Goal: Share content: Share content

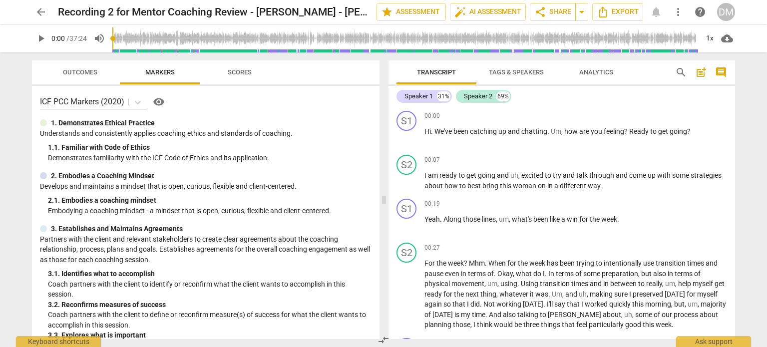
click at [40, 13] on span "arrow_back" at bounding box center [41, 12] width 12 height 12
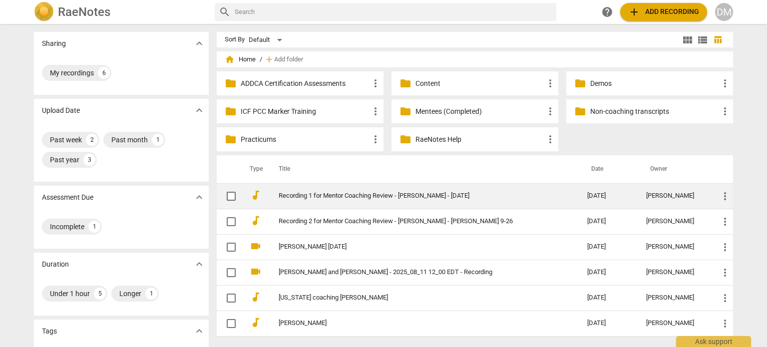
click at [426, 196] on link "Recording 1 for Mentor Coaching Review - [PERSON_NAME] - [DATE]" at bounding box center [415, 195] width 273 height 7
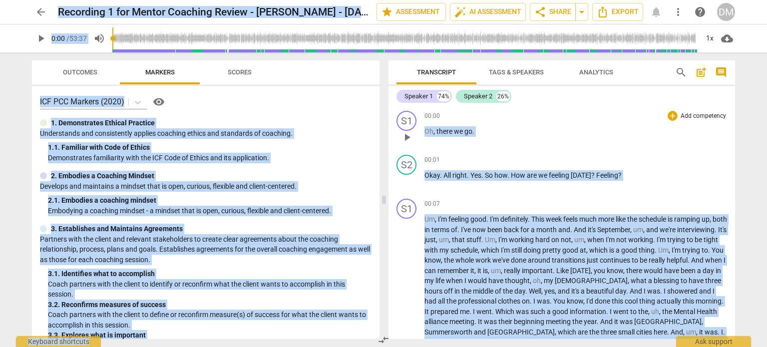
click at [517, 129] on p "Oh , there we go ." at bounding box center [576, 131] width 303 height 10
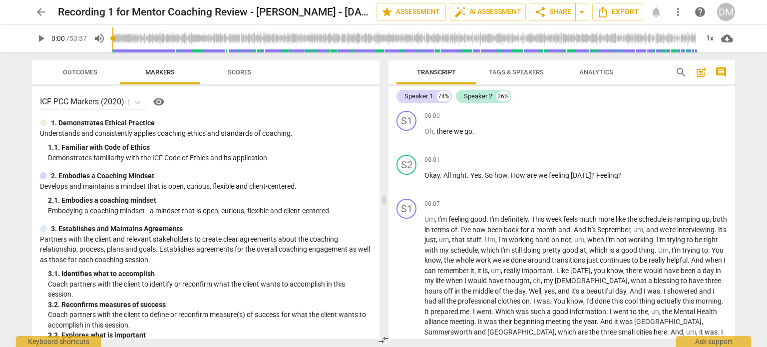
click at [41, 10] on span "arrow_back" at bounding box center [41, 12] width 12 height 12
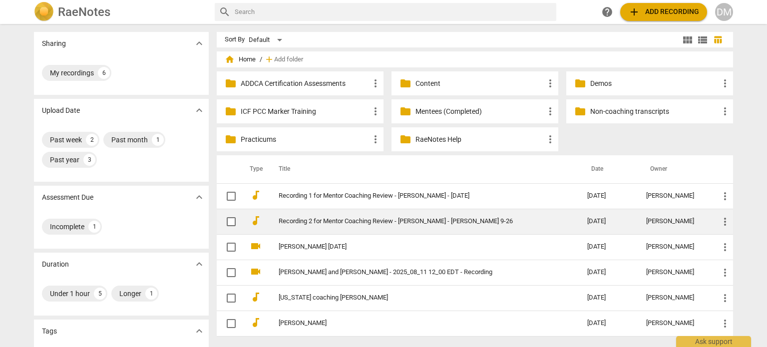
click at [430, 218] on link "Recording 2 for Mentor Coaching Review - [PERSON_NAME] - [PERSON_NAME] 9-26" at bounding box center [415, 221] width 273 height 7
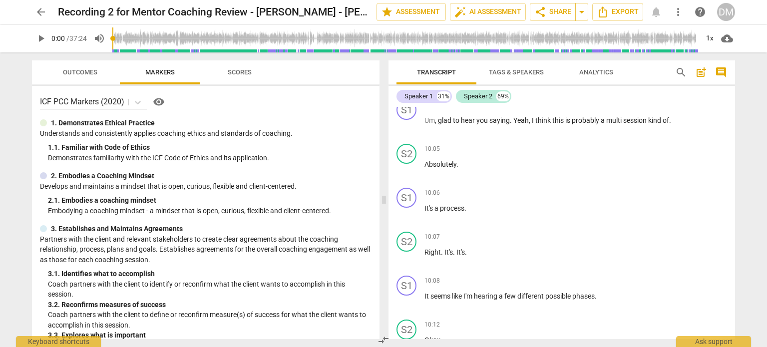
scroll to position [1860, 0]
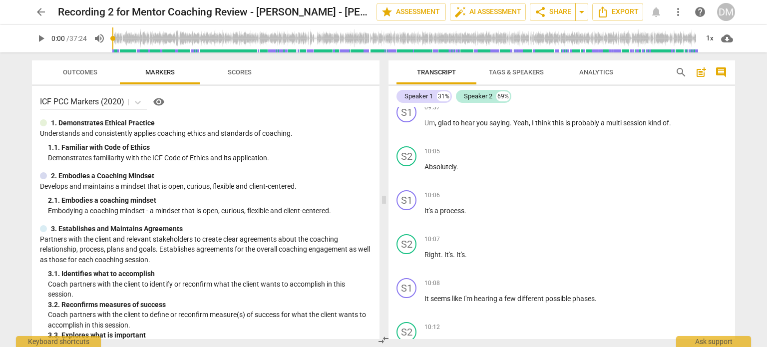
click at [41, 11] on span "arrow_back" at bounding box center [41, 12] width 12 height 12
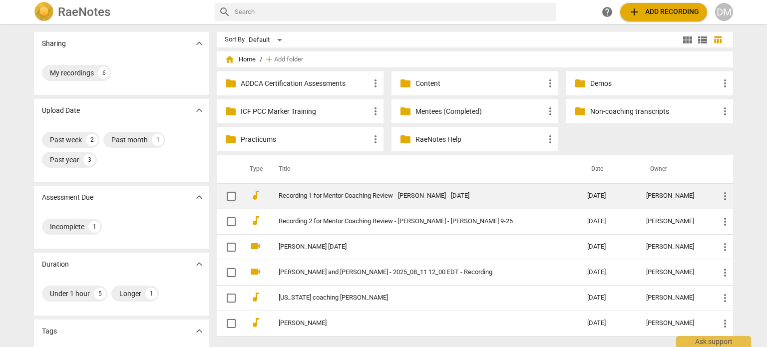
click at [343, 197] on link "Recording 1 for Mentor Coaching Review - [PERSON_NAME] - [DATE]" at bounding box center [415, 195] width 273 height 7
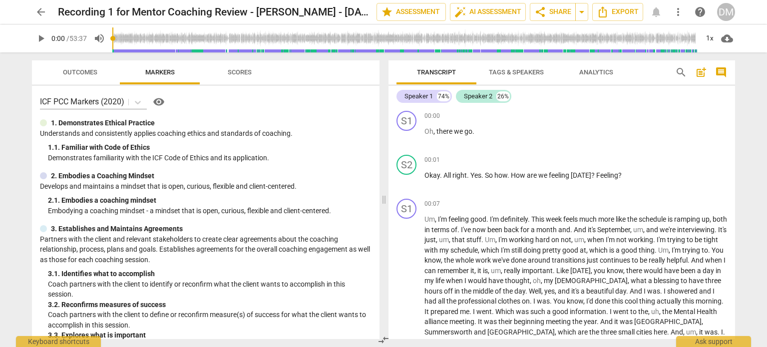
click at [40, 15] on span "arrow_back" at bounding box center [41, 12] width 12 height 12
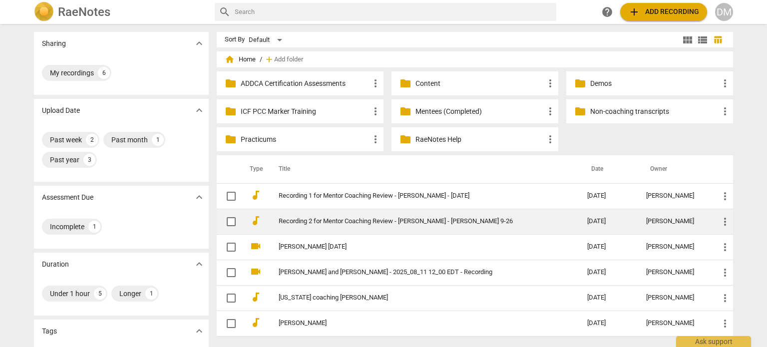
click at [322, 219] on link "Recording 2 for Mentor Coaching Review - [PERSON_NAME] - [PERSON_NAME] 9-26" at bounding box center [415, 221] width 273 height 7
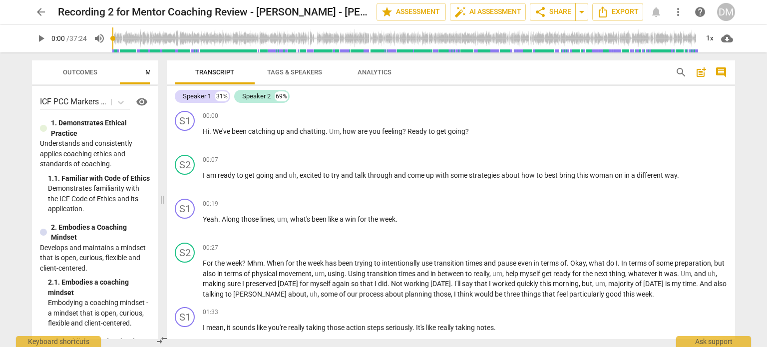
drag, startPoint x: 384, startPoint y: 202, endPoint x: 146, endPoint y: 209, distance: 237.9
click at [159, 209] on span at bounding box center [162, 199] width 6 height 295
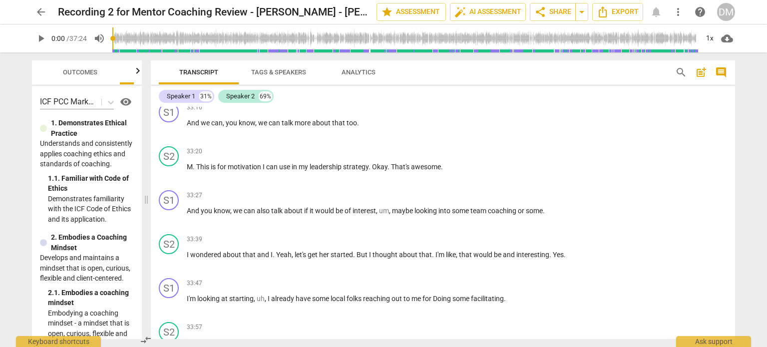
scroll to position [6893, 0]
click at [180, 95] on div "Speaker 1" at bounding box center [181, 96] width 28 height 10
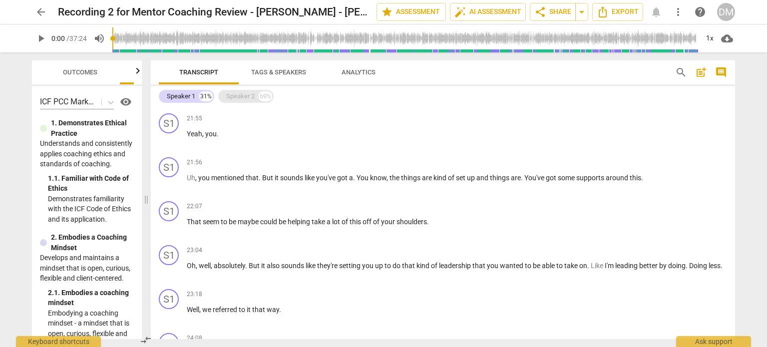
scroll to position [1819, 0]
click at [184, 95] on div "Speaker 1" at bounding box center [181, 96] width 28 height 10
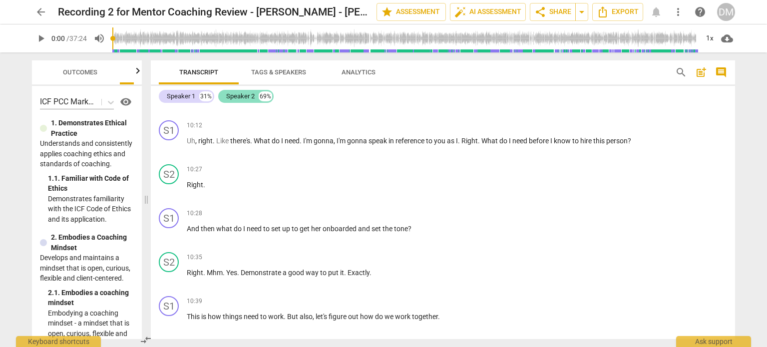
scroll to position [4353, 0]
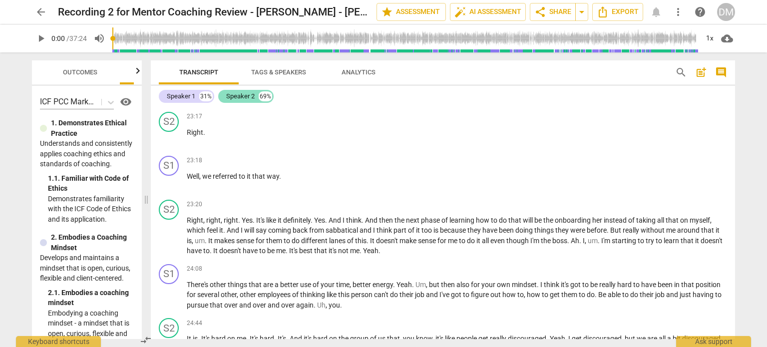
click at [244, 95] on div "Speaker 2" at bounding box center [240, 96] width 28 height 10
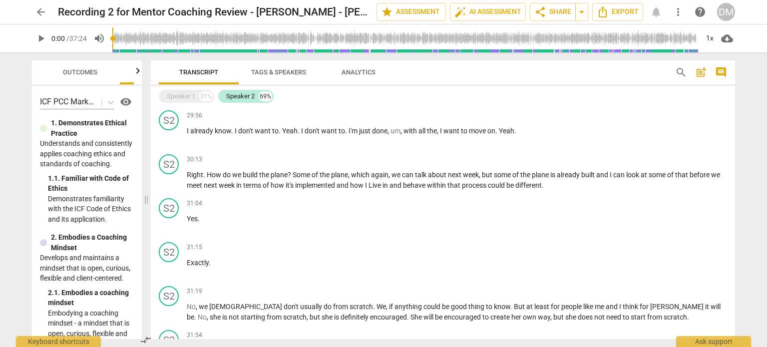
scroll to position [3283, 0]
click at [182, 95] on div "Speaker 1" at bounding box center [181, 96] width 28 height 10
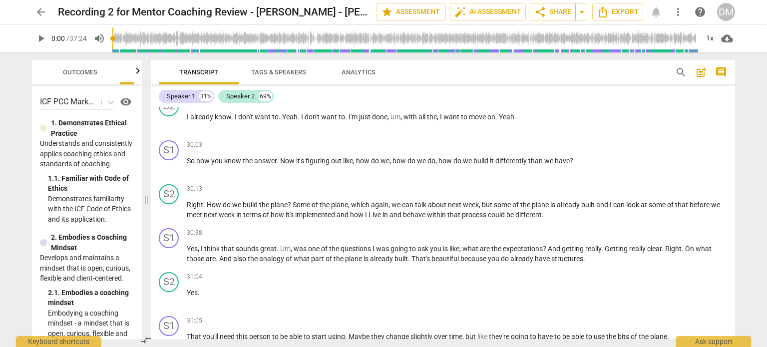
scroll to position [6142, 0]
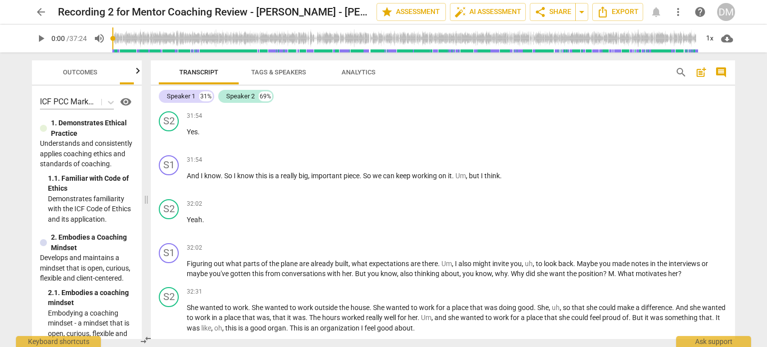
scroll to position [6567, 0]
drag, startPoint x: 326, startPoint y: 157, endPoint x: 530, endPoint y: 157, distance: 203.9
drag, startPoint x: 342, startPoint y: 158, endPoint x: 524, endPoint y: 149, distance: 182.1
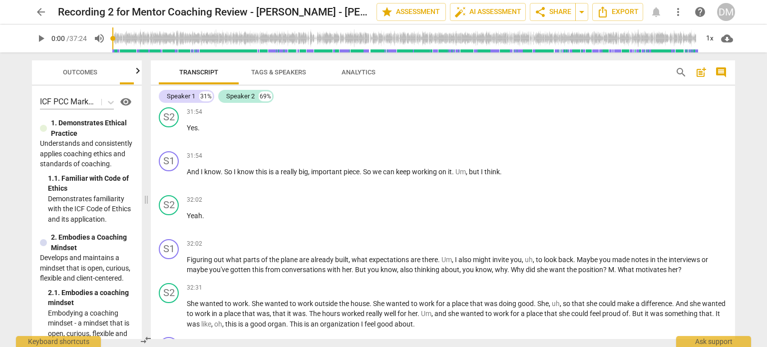
scroll to position [6571, 0]
drag, startPoint x: 326, startPoint y: 153, endPoint x: 537, endPoint y: 141, distance: 210.7
drag, startPoint x: 328, startPoint y: 155, endPoint x: 568, endPoint y: 153, distance: 239.9
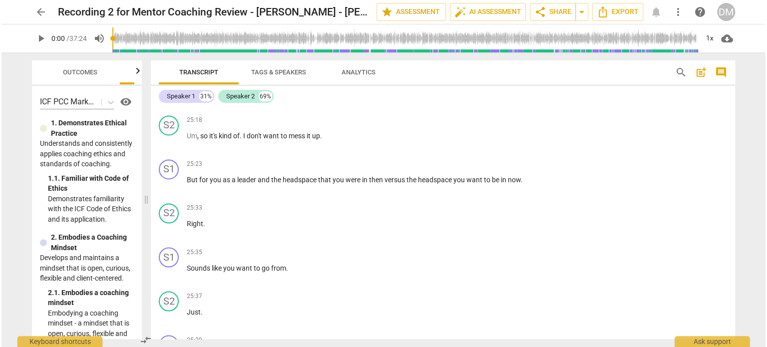
scroll to position [4655, 0]
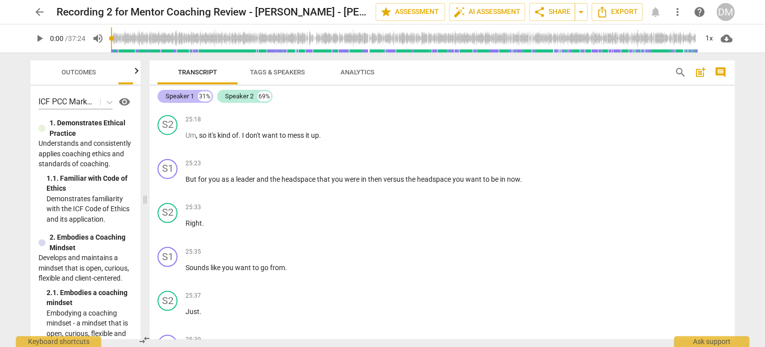
click at [179, 98] on div "Speaker 1" at bounding box center [179, 96] width 28 height 10
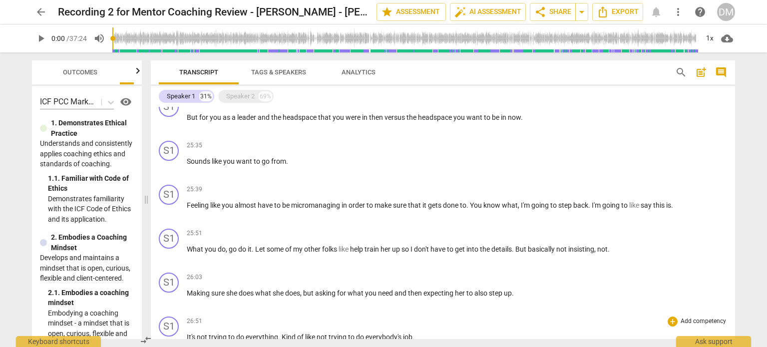
scroll to position [2109, 0]
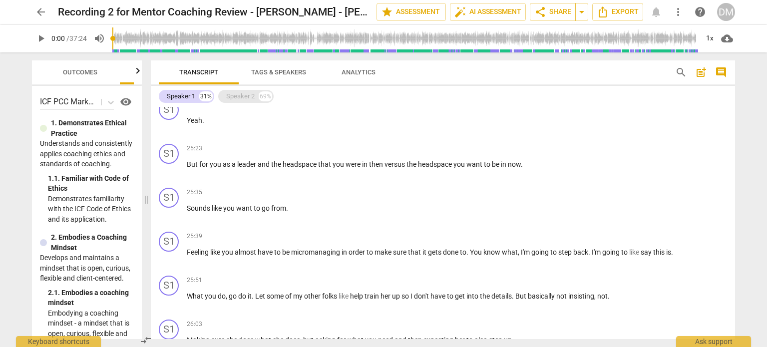
click at [243, 96] on div "Speaker 2" at bounding box center [240, 96] width 28 height 10
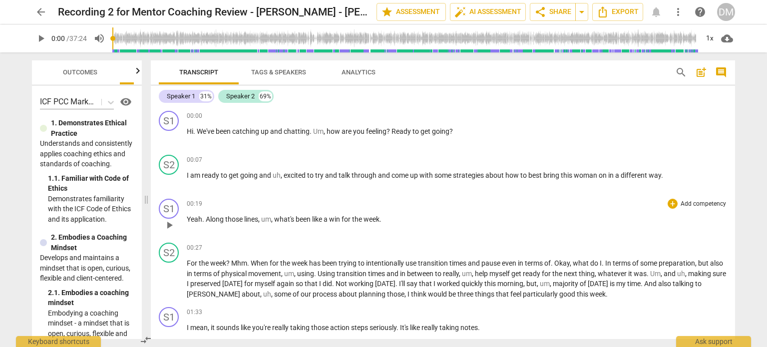
scroll to position [0, 0]
click at [40, 11] on span "arrow_back" at bounding box center [41, 12] width 12 height 12
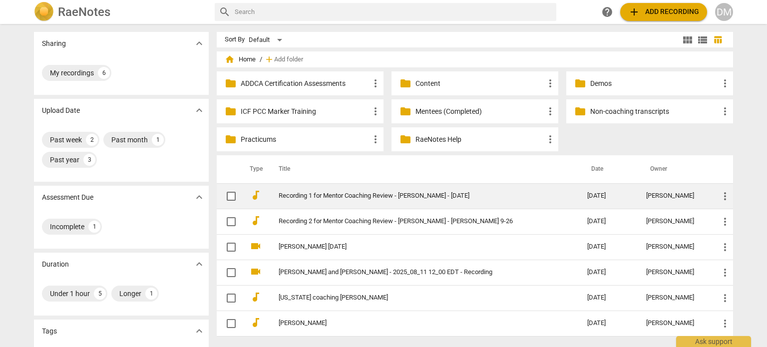
click at [726, 194] on span "more_vert" at bounding box center [726, 196] width 12 height 12
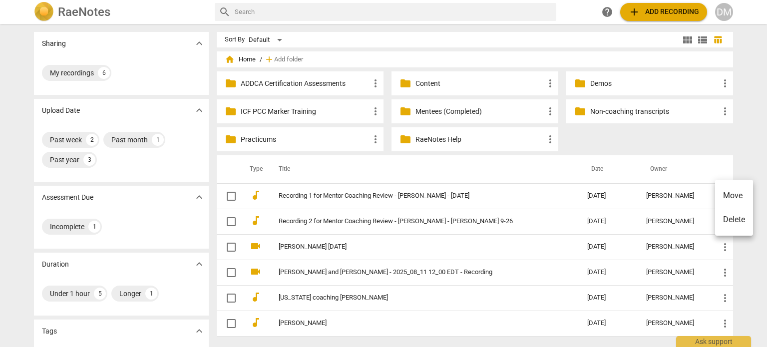
click at [230, 193] on div at bounding box center [383, 173] width 767 height 347
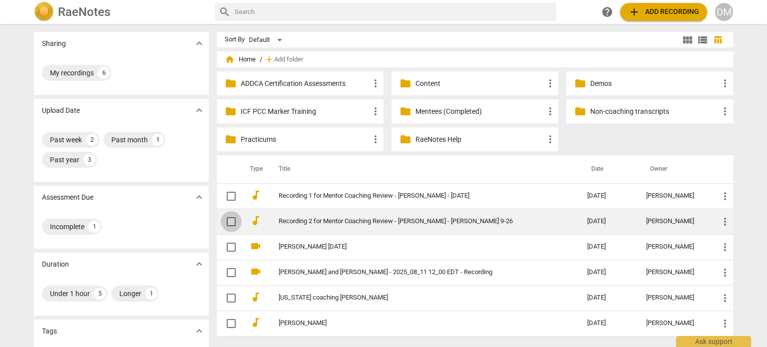
click at [230, 219] on input "checkbox" at bounding box center [231, 222] width 21 height 12
checkbox input "false"
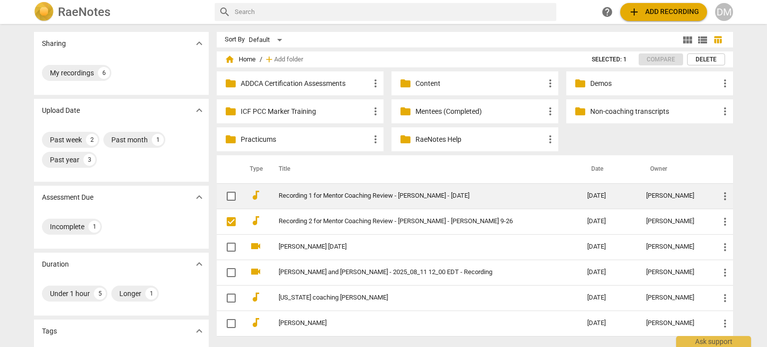
click at [230, 191] on input "checkbox" at bounding box center [231, 196] width 21 height 12
checkbox input "false"
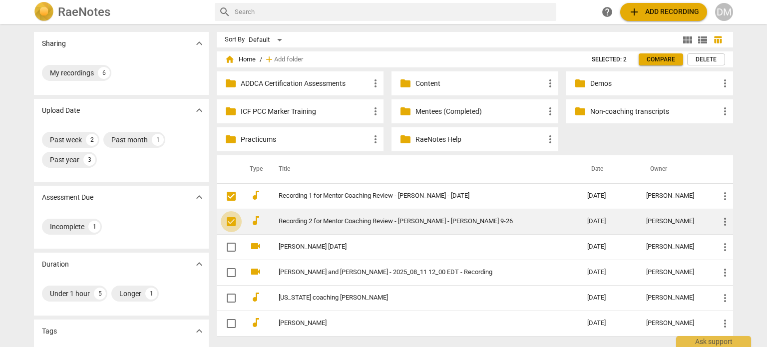
click at [233, 223] on input "checkbox" at bounding box center [231, 222] width 21 height 12
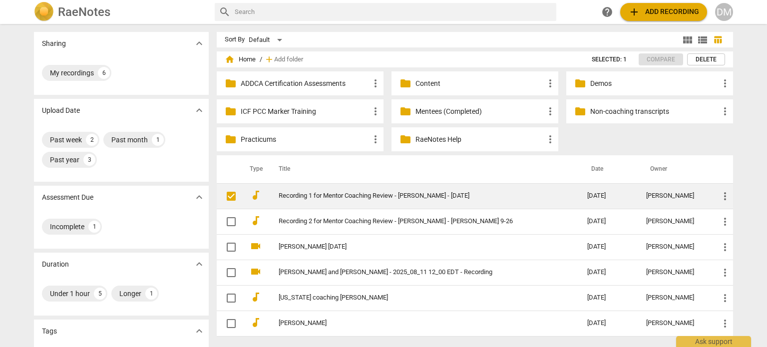
click at [230, 197] on input "checkbox" at bounding box center [231, 196] width 21 height 12
click at [723, 197] on span "more_vert" at bounding box center [726, 196] width 12 height 12
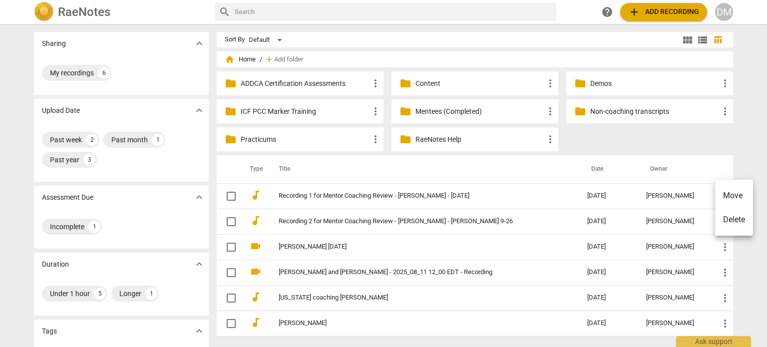
click at [428, 193] on div at bounding box center [383, 173] width 767 height 347
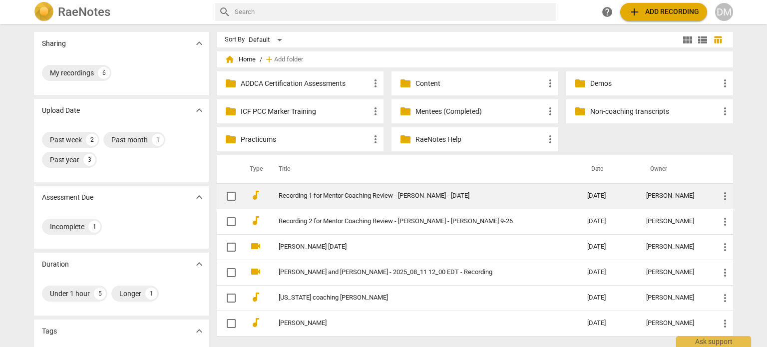
click at [430, 195] on link "Recording 1 for Mentor Coaching Review - [PERSON_NAME] - [DATE]" at bounding box center [415, 195] width 273 height 7
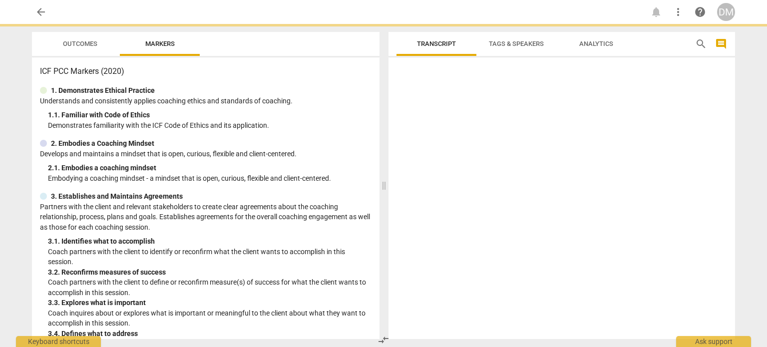
click at [430, 195] on div at bounding box center [562, 200] width 347 height 278
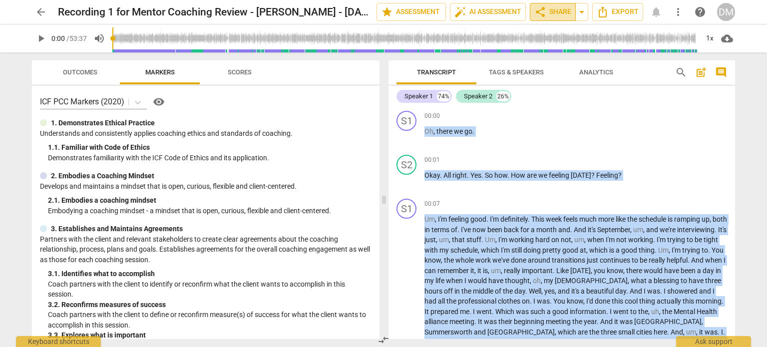
click at [540, 11] on span "share Share" at bounding box center [553, 12] width 37 height 12
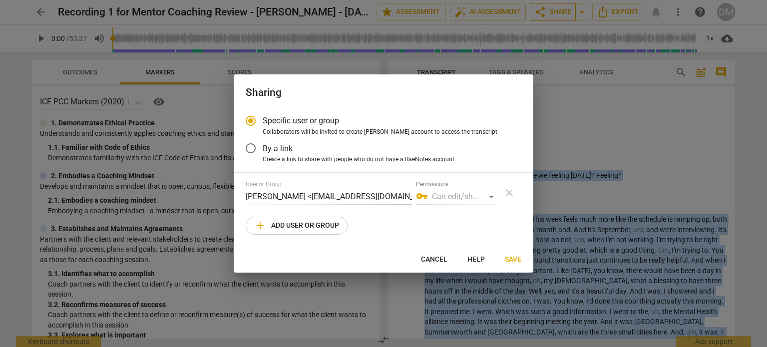
radio input "false"
click at [252, 152] on input "By a link" at bounding box center [251, 148] width 24 height 24
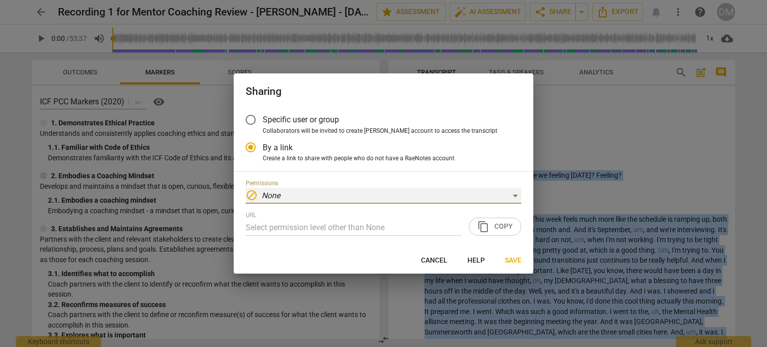
click at [518, 201] on div "block None" at bounding box center [384, 196] width 276 height 16
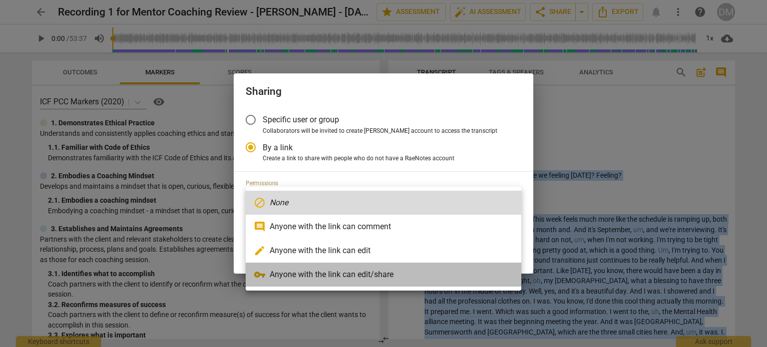
click at [308, 277] on li "vpn_key Anyone with the link can edit/share" at bounding box center [384, 275] width 276 height 24
radio input "false"
type input "[URL][DOMAIN_NAME]"
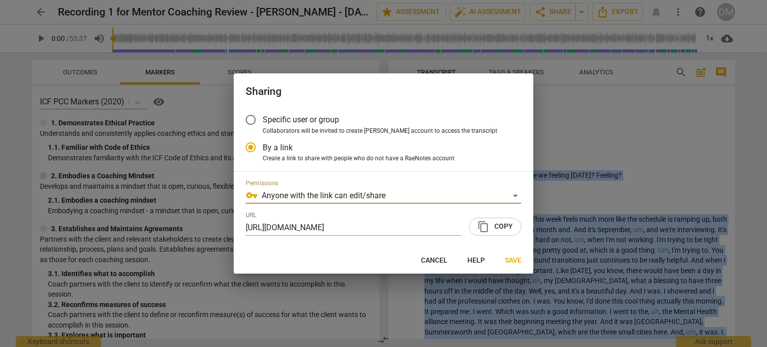
click at [505, 232] on span "content_copy Copy" at bounding box center [495, 227] width 35 height 12
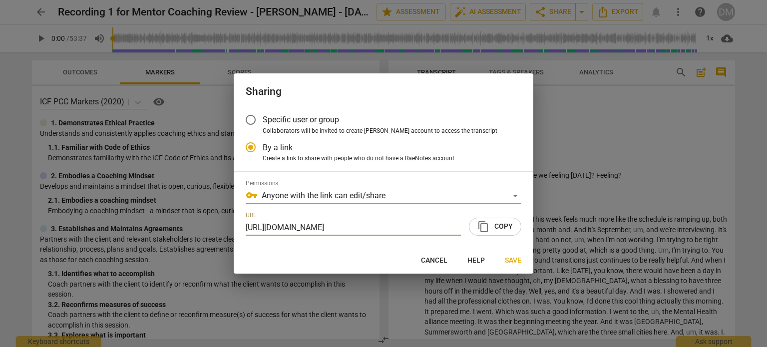
click at [517, 266] on span "Save" at bounding box center [513, 261] width 16 height 10
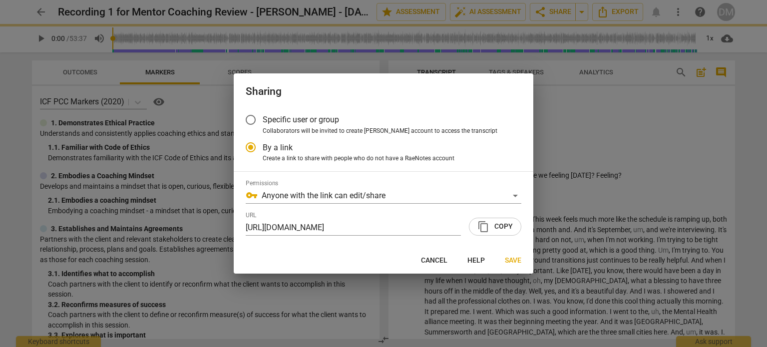
radio input "false"
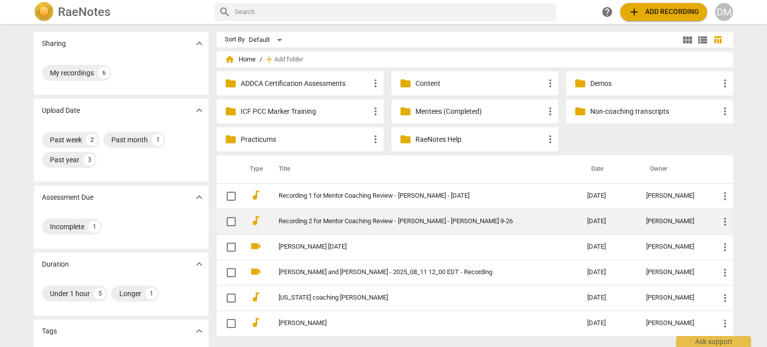
click at [370, 215] on td "Recording 2 for Mentor Coaching Review - [PERSON_NAME] - [PERSON_NAME] 9-26" at bounding box center [423, 221] width 313 height 25
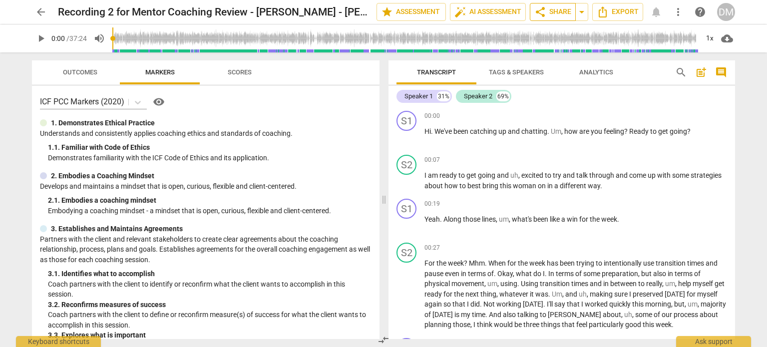
click at [551, 9] on span "share Share" at bounding box center [553, 12] width 37 height 12
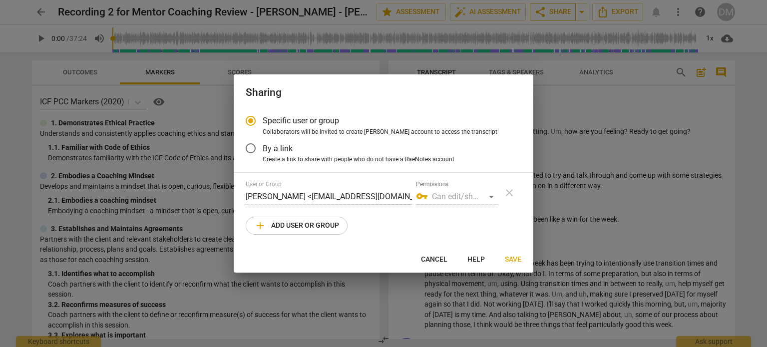
radio input "false"
click at [255, 151] on input "By a link" at bounding box center [251, 148] width 24 height 24
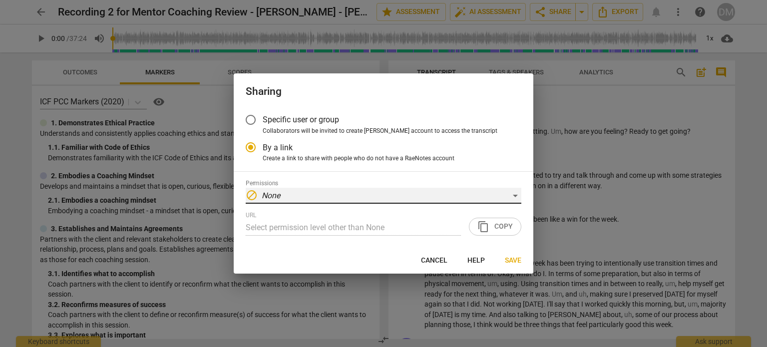
click at [519, 204] on div "block None" at bounding box center [384, 196] width 276 height 16
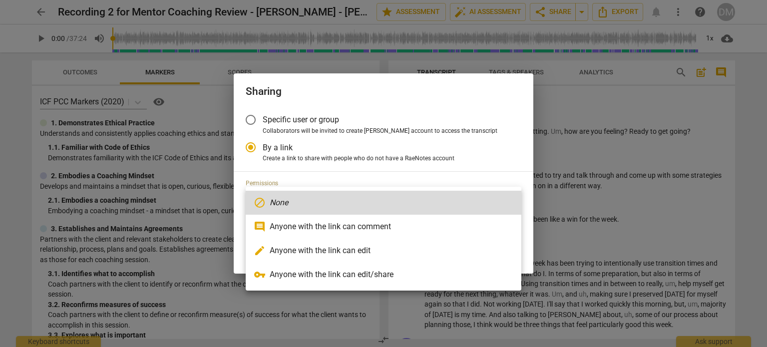
click at [287, 272] on li "vpn_key Anyone with the link can edit/share" at bounding box center [384, 275] width 276 height 24
radio input "false"
type input "[URL][DOMAIN_NAME]"
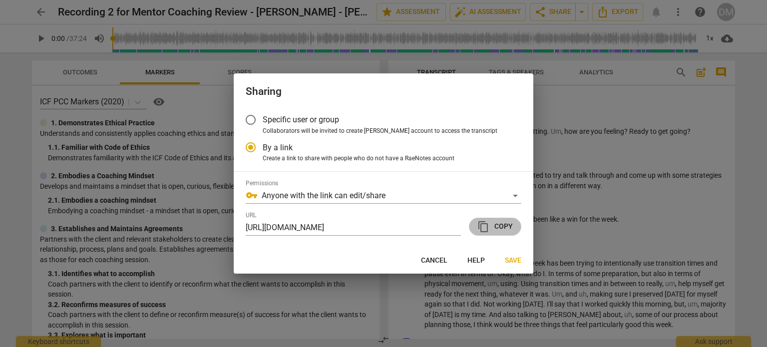
click at [504, 233] on span "content_copy Copy" at bounding box center [495, 227] width 35 height 12
click at [514, 266] on span "Save" at bounding box center [513, 261] width 16 height 10
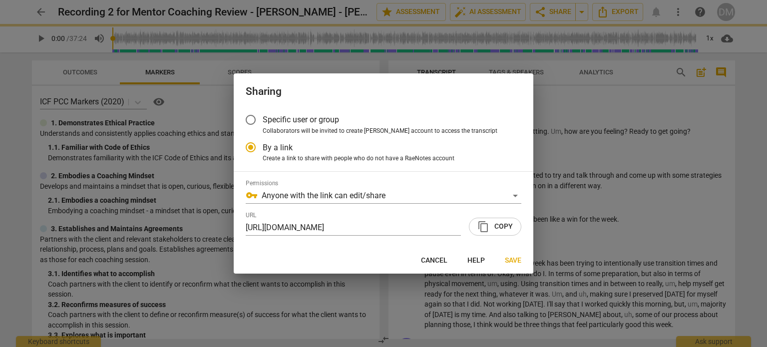
radio input "false"
